Goal: Contribute content: Add original content to the website for others to see

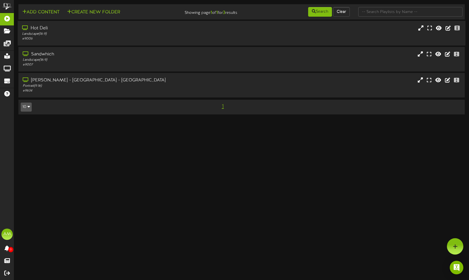
click at [80, 35] on div "Landscape ( 16:9 )" at bounding box center [111, 34] width 178 height 5
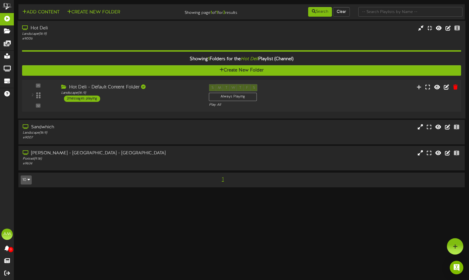
click at [89, 99] on div "2 messages playing" at bounding box center [82, 99] width 36 height 6
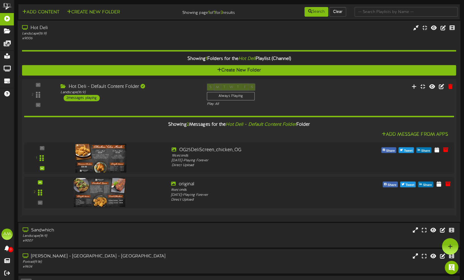
click at [78, 185] on img at bounding box center [100, 192] width 52 height 29
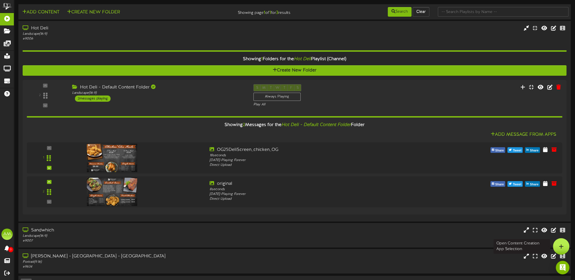
click at [468, 185] on div at bounding box center [561, 247] width 16 height 16
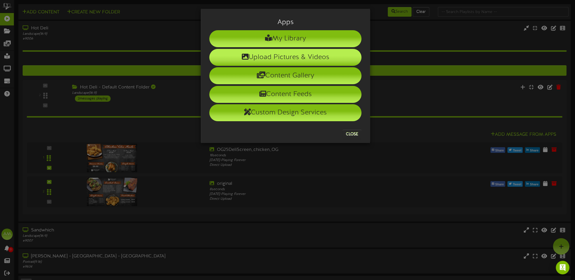
click at [292, 54] on li "Upload Pictures & Videos" at bounding box center [285, 57] width 152 height 17
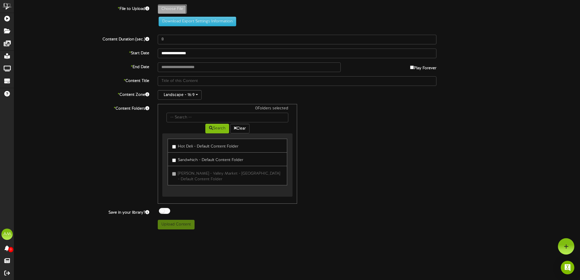
type input "**********"
type input "25_DeliScreenUPDT072825_DRIGGSALPINE"
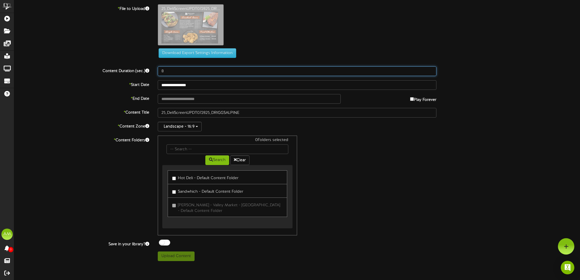
click at [171, 73] on input "8" at bounding box center [297, 72] width 279 height 10
type input "15"
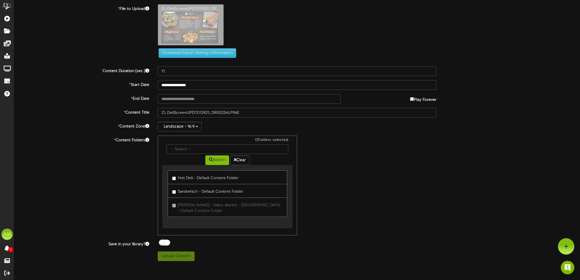
click at [171, 179] on link "Hot Deli - Default Content Folder" at bounding box center [227, 178] width 119 height 14
click at [177, 185] on button "Upload Content" at bounding box center [176, 257] width 37 height 10
type input "**********"
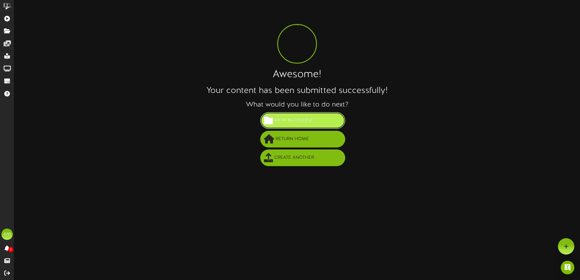
click at [288, 120] on span "View in Folder" at bounding box center [293, 120] width 40 height 9
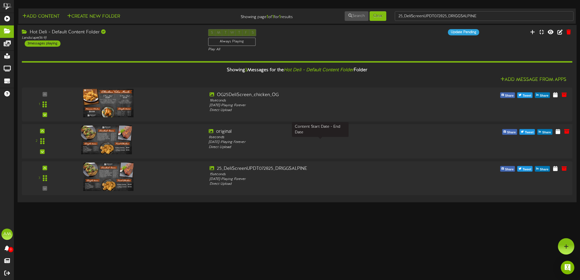
click at [357, 144] on div "[DATE] - Playing Forever" at bounding box center [320, 142] width 223 height 5
click at [468, 132] on icon at bounding box center [557, 131] width 5 height 6
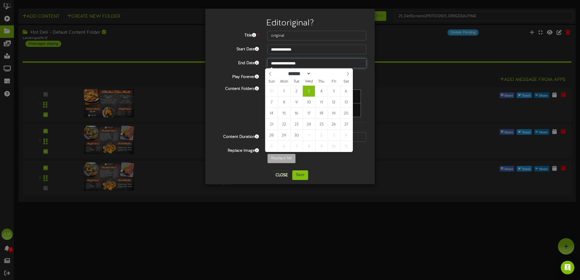
click at [311, 65] on input "**********" at bounding box center [316, 64] width 99 height 10
type input "**********"
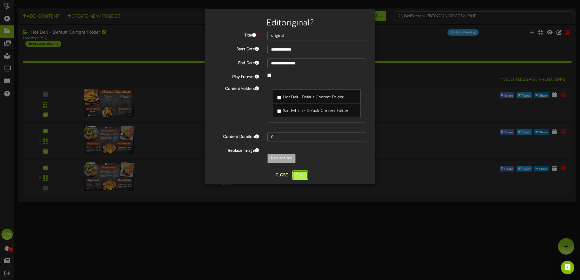
click at [303, 174] on button "Save" at bounding box center [300, 176] width 16 height 10
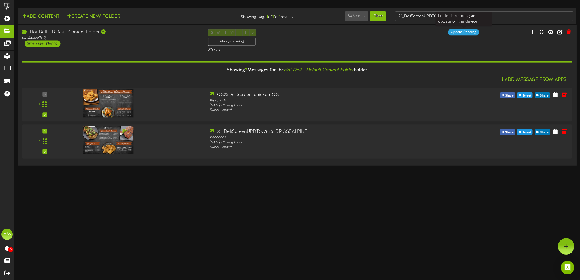
click at [464, 32] on div "Update Pending" at bounding box center [463, 32] width 31 height 6
click at [468, 30] on div "Update Pending" at bounding box center [463, 32] width 31 height 6
click at [409, 32] on div "Update Pending" at bounding box center [436, 32] width 93 height 6
click at [452, 167] on html "ChannelValet Playlists Folders Messages My Library Groups Devices Help AM [PERS…" at bounding box center [290, 83] width 580 height 167
click at [468, 185] on img "Open Intercom Messenger" at bounding box center [567, 267] width 7 height 7
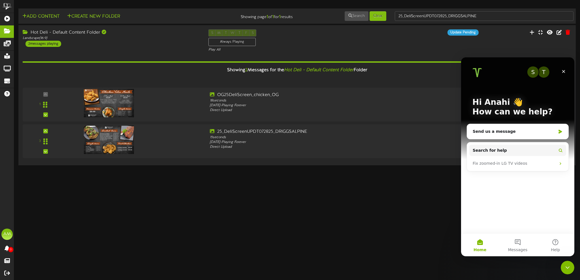
click at [406, 167] on html "ChannelValet Playlists Folders Messages My Library Groups Devices Help AM [PERS…" at bounding box center [290, 83] width 580 height 167
click at [468, 69] on div "Close" at bounding box center [563, 72] width 10 height 10
